Goal: Find specific page/section: Find specific page/section

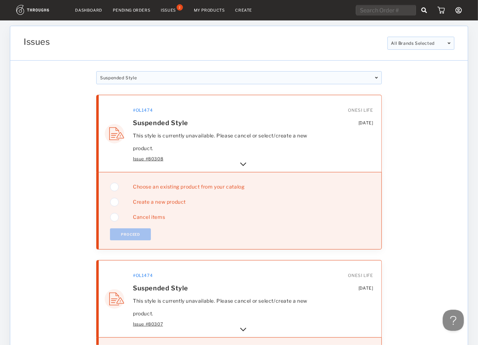
click at [94, 8] on link "Dashboard" at bounding box center [88, 10] width 27 height 5
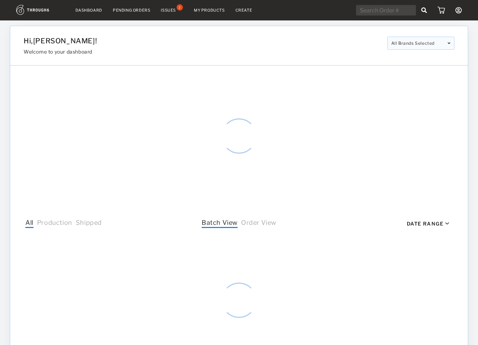
select select "8"
select select "2025"
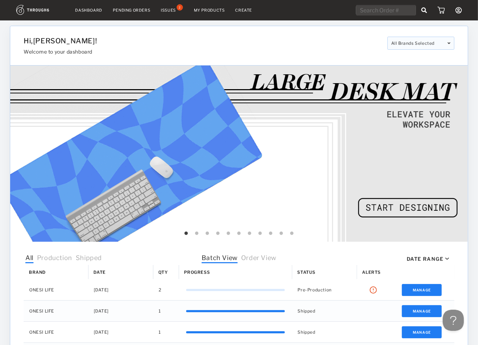
click at [118, 9] on div "Pending Orders" at bounding box center [131, 10] width 37 height 5
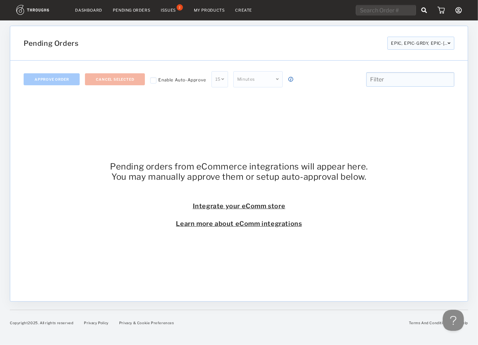
click at [172, 9] on div "Issues" at bounding box center [168, 10] width 15 height 5
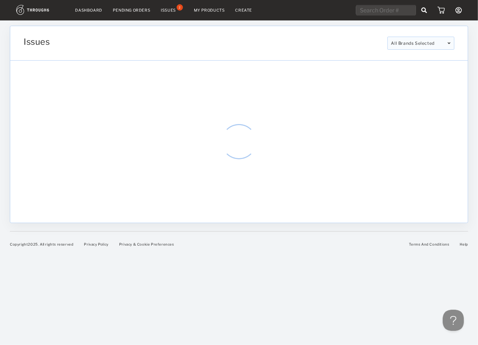
click at [213, 12] on link "My Products" at bounding box center [209, 10] width 31 height 5
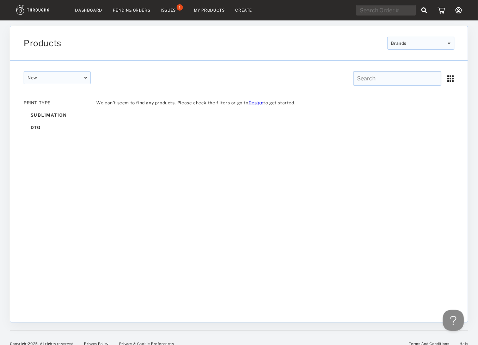
click at [381, 77] on input "text" at bounding box center [397, 78] width 88 height 14
click at [436, 42] on div "Brands" at bounding box center [420, 43] width 67 height 13
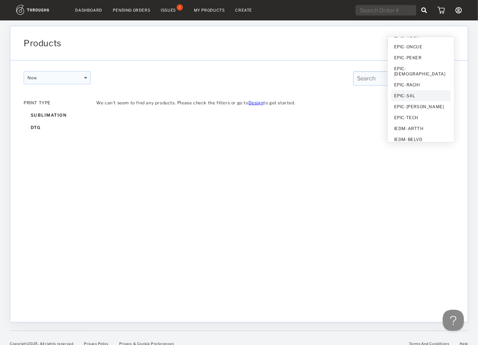
scroll to position [58, 0]
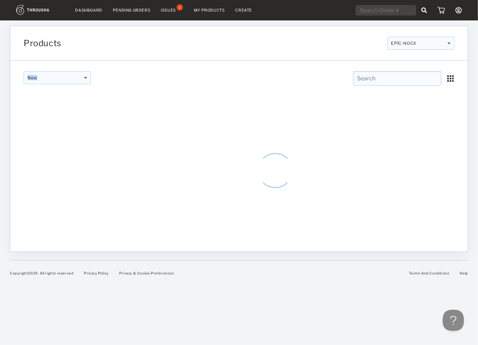
click at [404, 62] on div "EPIC-GRDY EPIC-HEATH EPIC-JODICK EPIC-LUCID EPIC-LUMI EPIC-MARC EPIC-NOCX EPIC-…" at bounding box center [420, 88] width 67 height 106
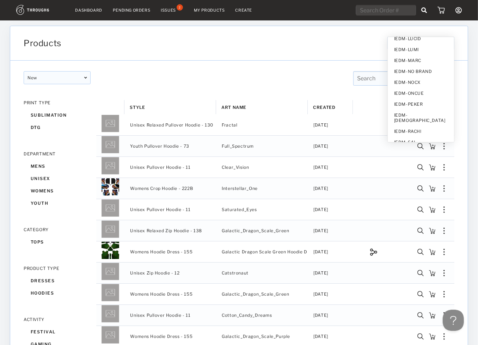
scroll to position [259, 0]
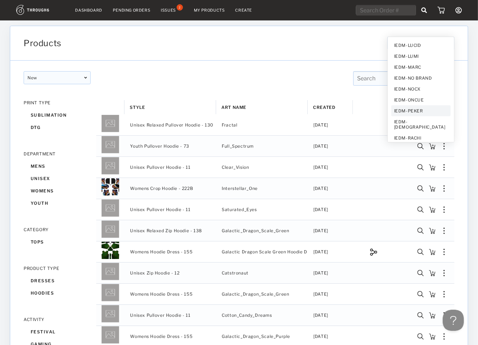
scroll to position [230, 0]
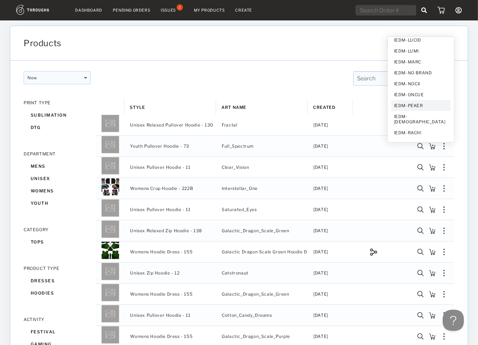
click at [407, 90] on div "EPIC-GRDY EPIC-HEATH EPIC-JODICK EPIC-LUCID EPIC-LUMI EPIC-MARC EPIC-NOCX EPIC-…" at bounding box center [420, 90] width 67 height 106
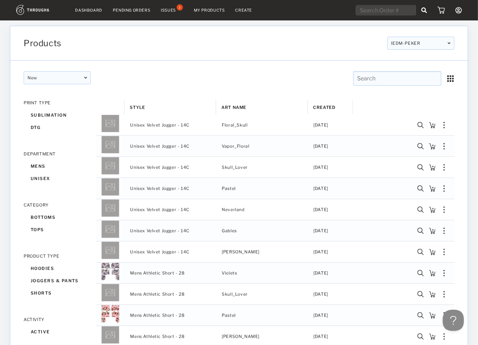
click at [288, 76] on div at bounding box center [348, 80] width 218 height 18
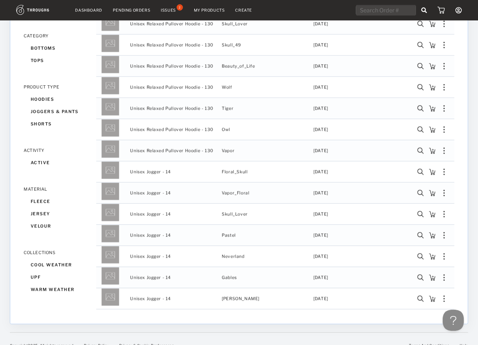
scroll to position [432, 0]
